Goal: Task Accomplishment & Management: Manage account settings

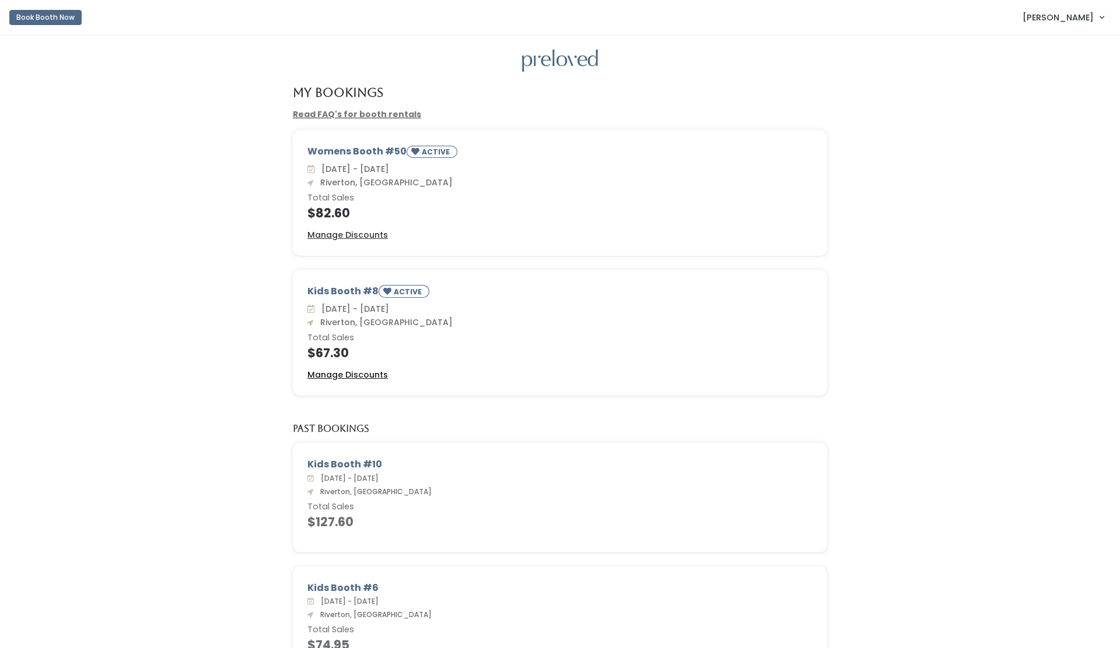
click at [357, 378] on u "Manage Discounts" at bounding box center [347, 375] width 80 height 12
click at [352, 234] on u "Manage Discounts" at bounding box center [347, 235] width 80 height 12
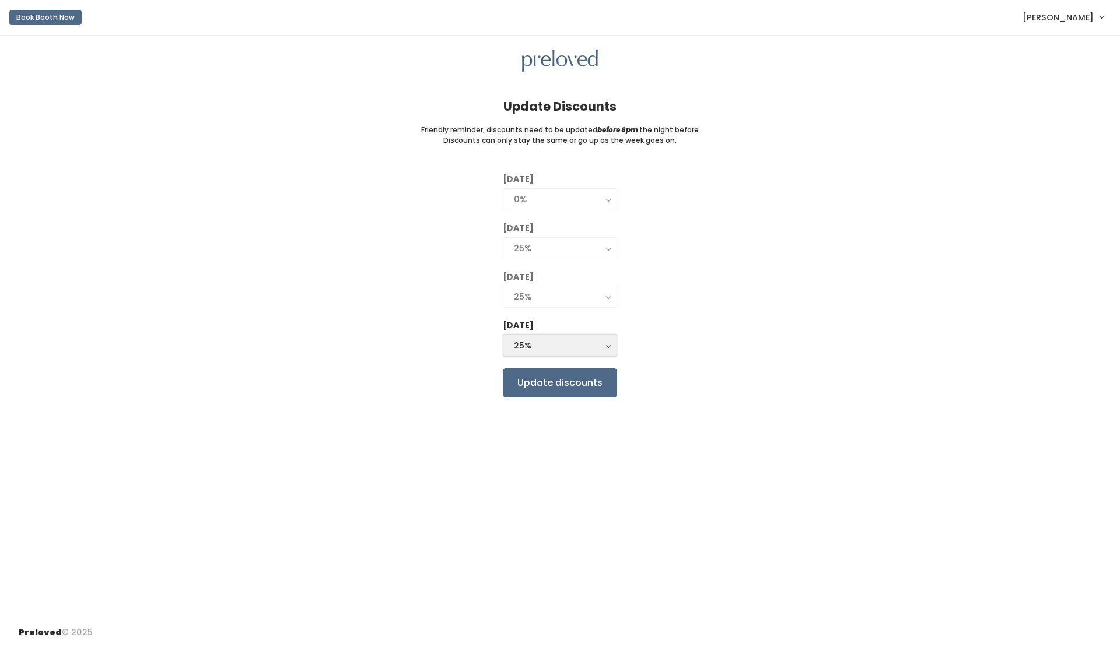
click at [565, 346] on div "25%" at bounding box center [560, 345] width 92 height 13
click at [553, 415] on link "50%" at bounding box center [559, 414] width 113 height 21
select select "50%"
click at [560, 385] on input "Update discounts" at bounding box center [560, 383] width 114 height 29
